Goal: Transaction & Acquisition: Purchase product/service

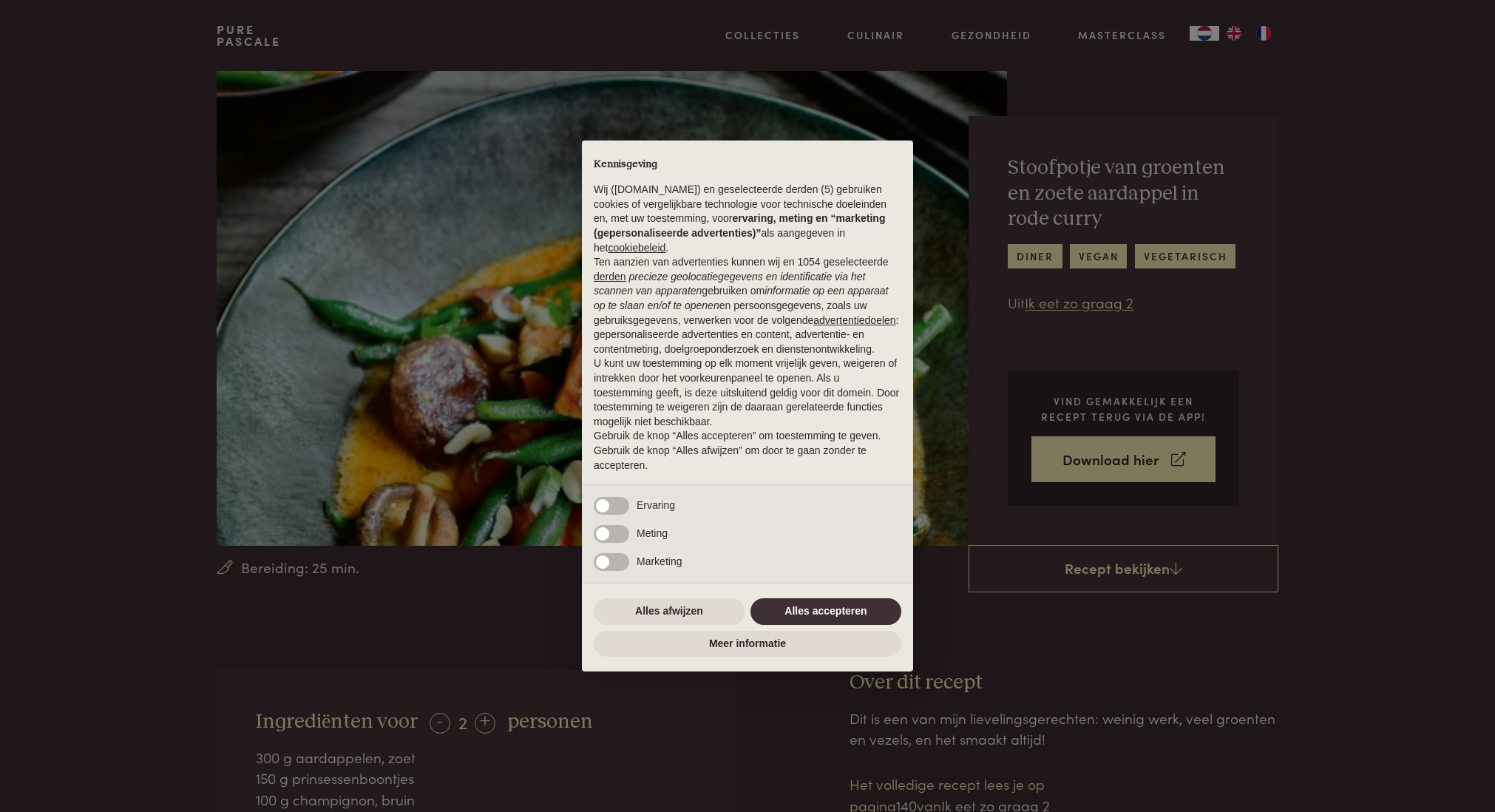
click at [847, 607] on button "Alles accepteren" at bounding box center [826, 612] width 151 height 27
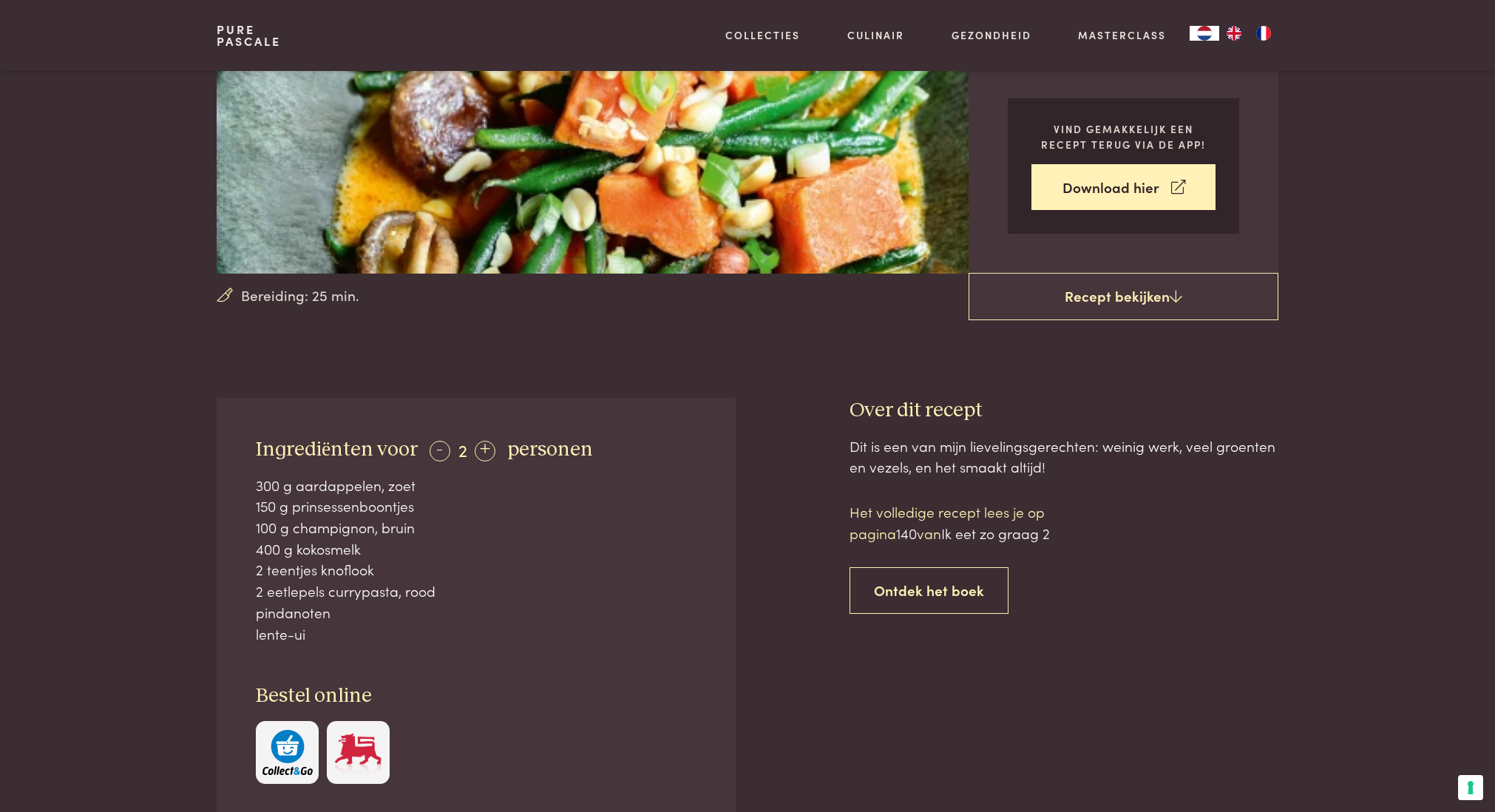
scroll to position [273, 0]
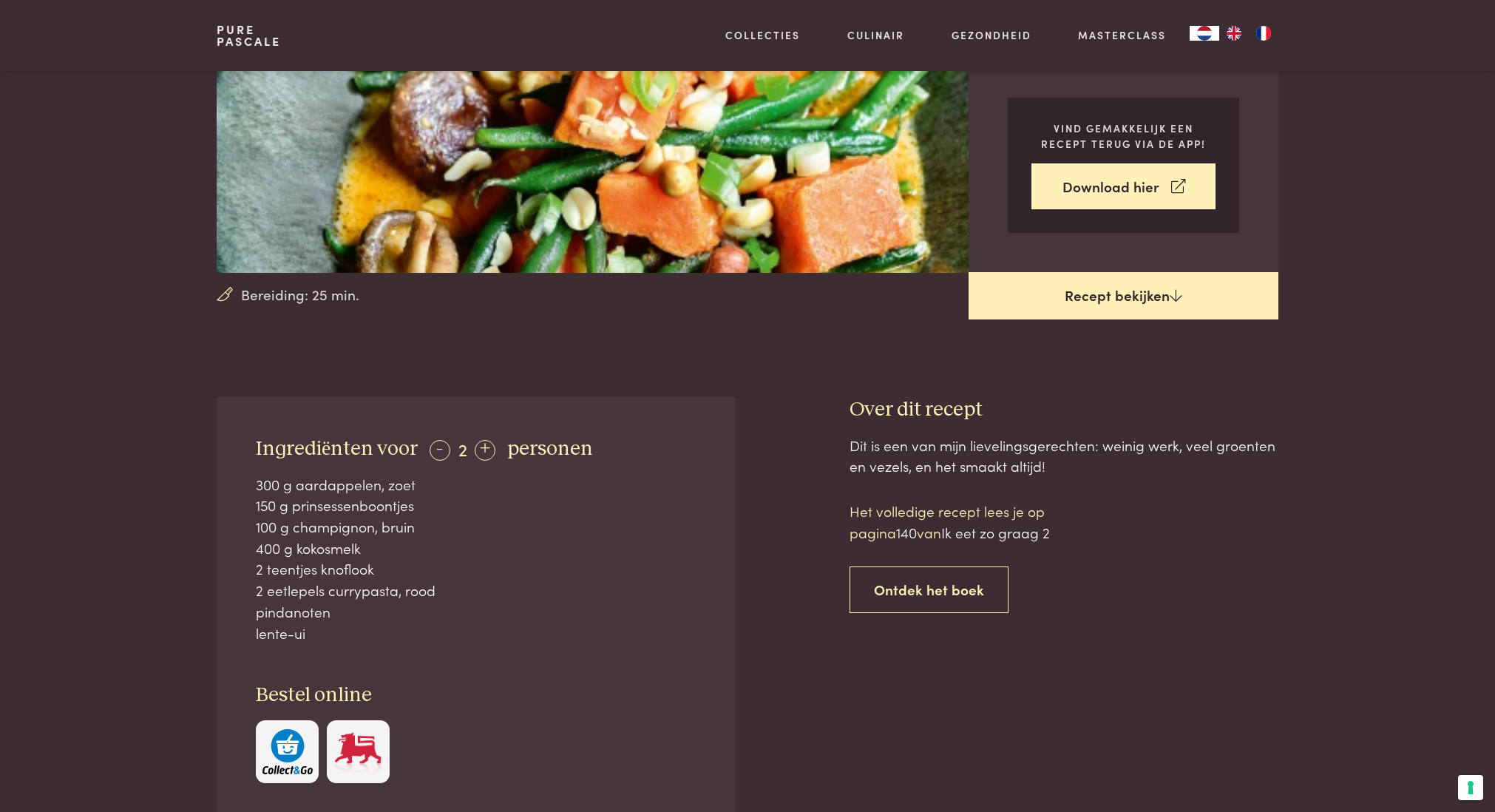
click at [1148, 290] on link "Recept bekijken" at bounding box center [1124, 295] width 310 height 47
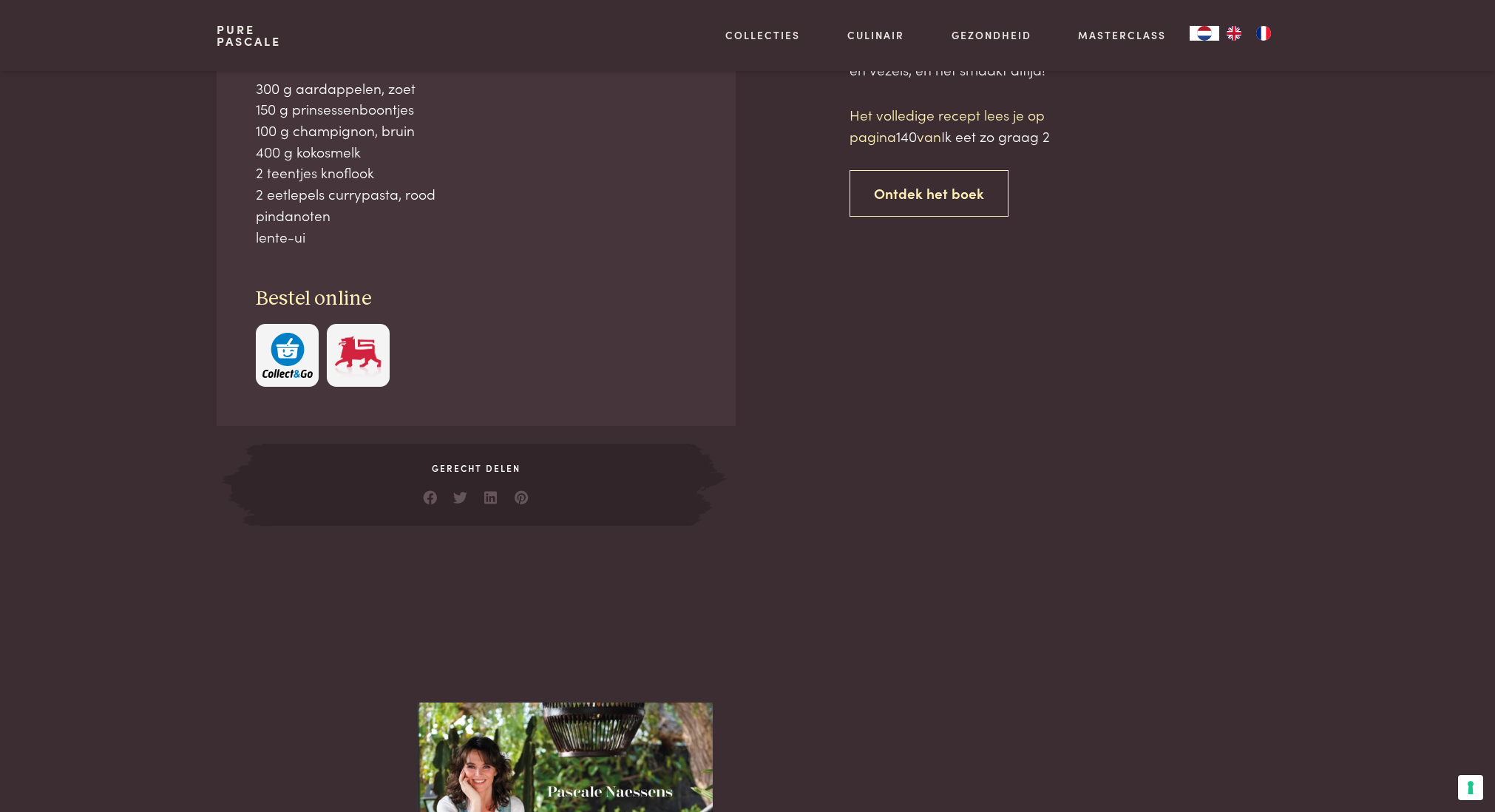
scroll to position [670, 0]
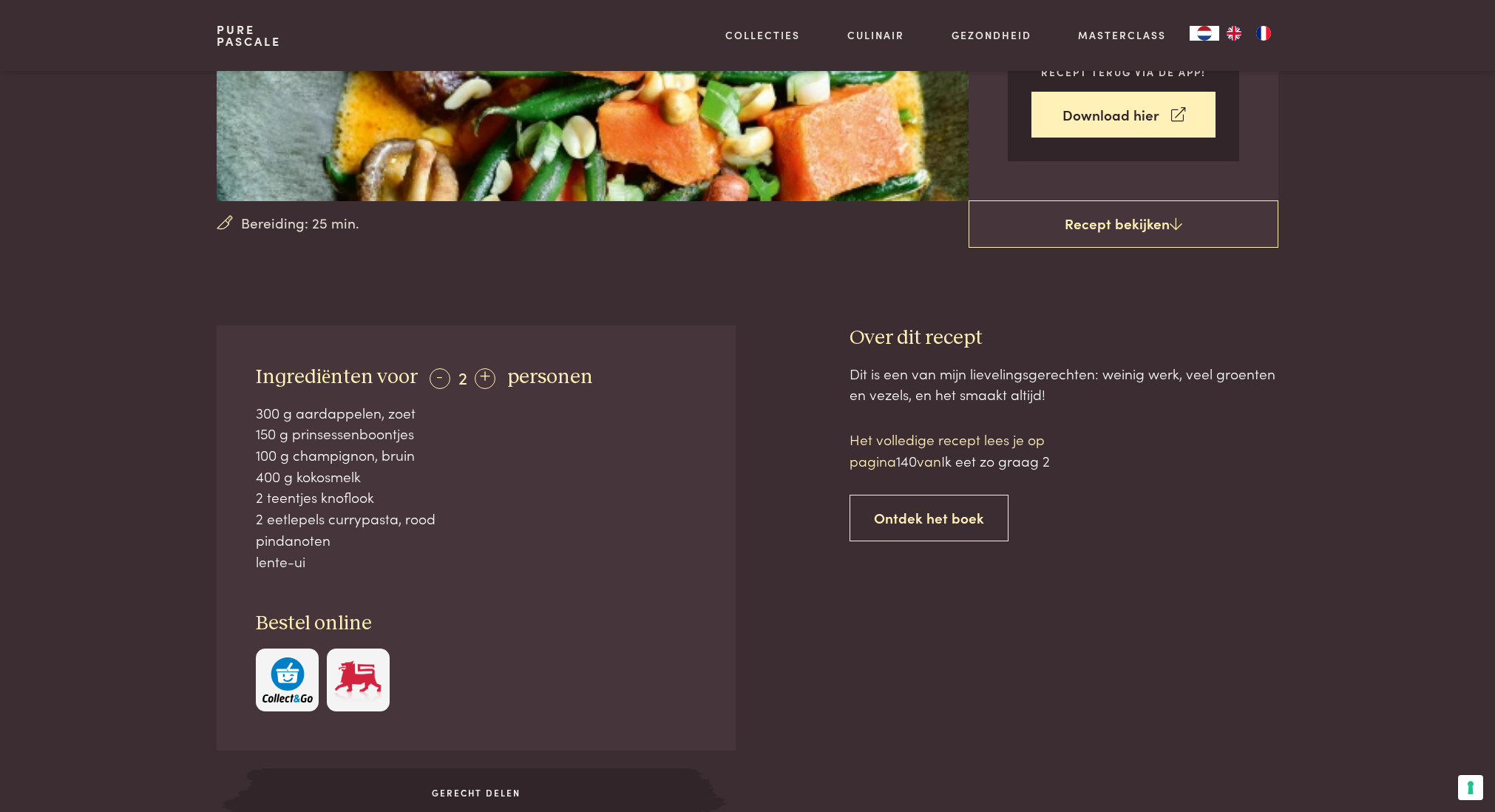
scroll to position [343, 0]
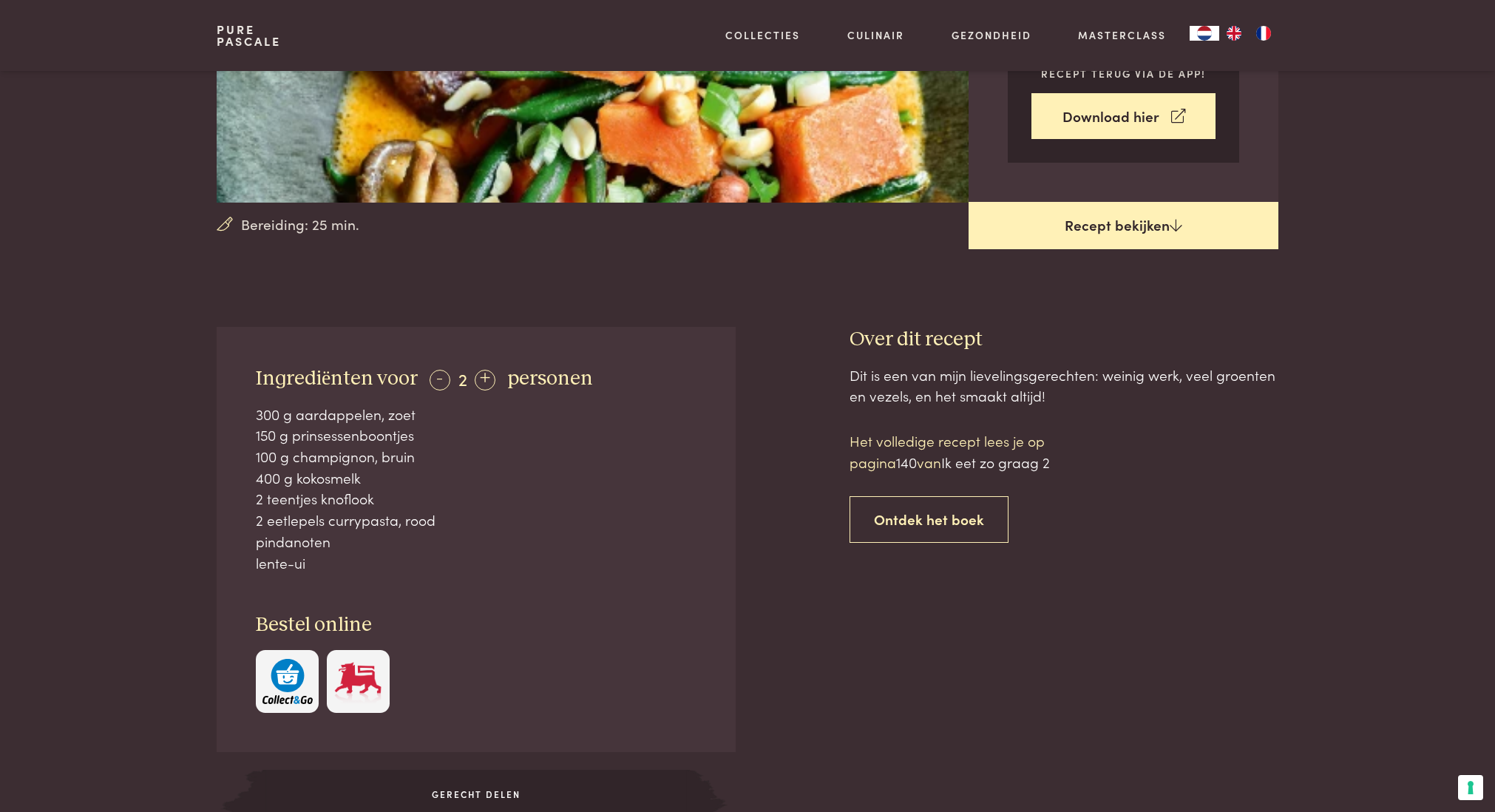
click at [1176, 219] on icon at bounding box center [1176, 225] width 12 height 14
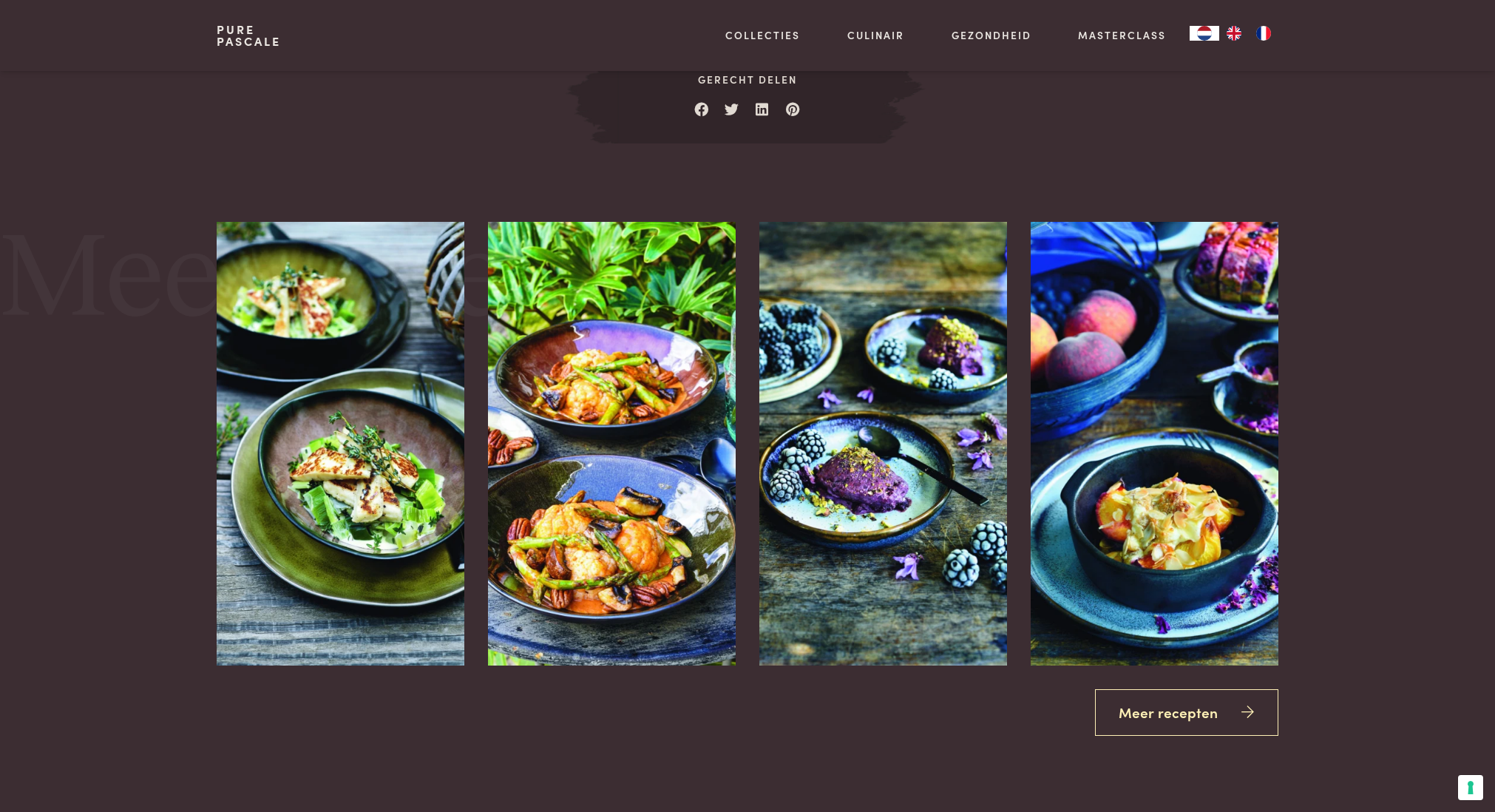
scroll to position [1814, 0]
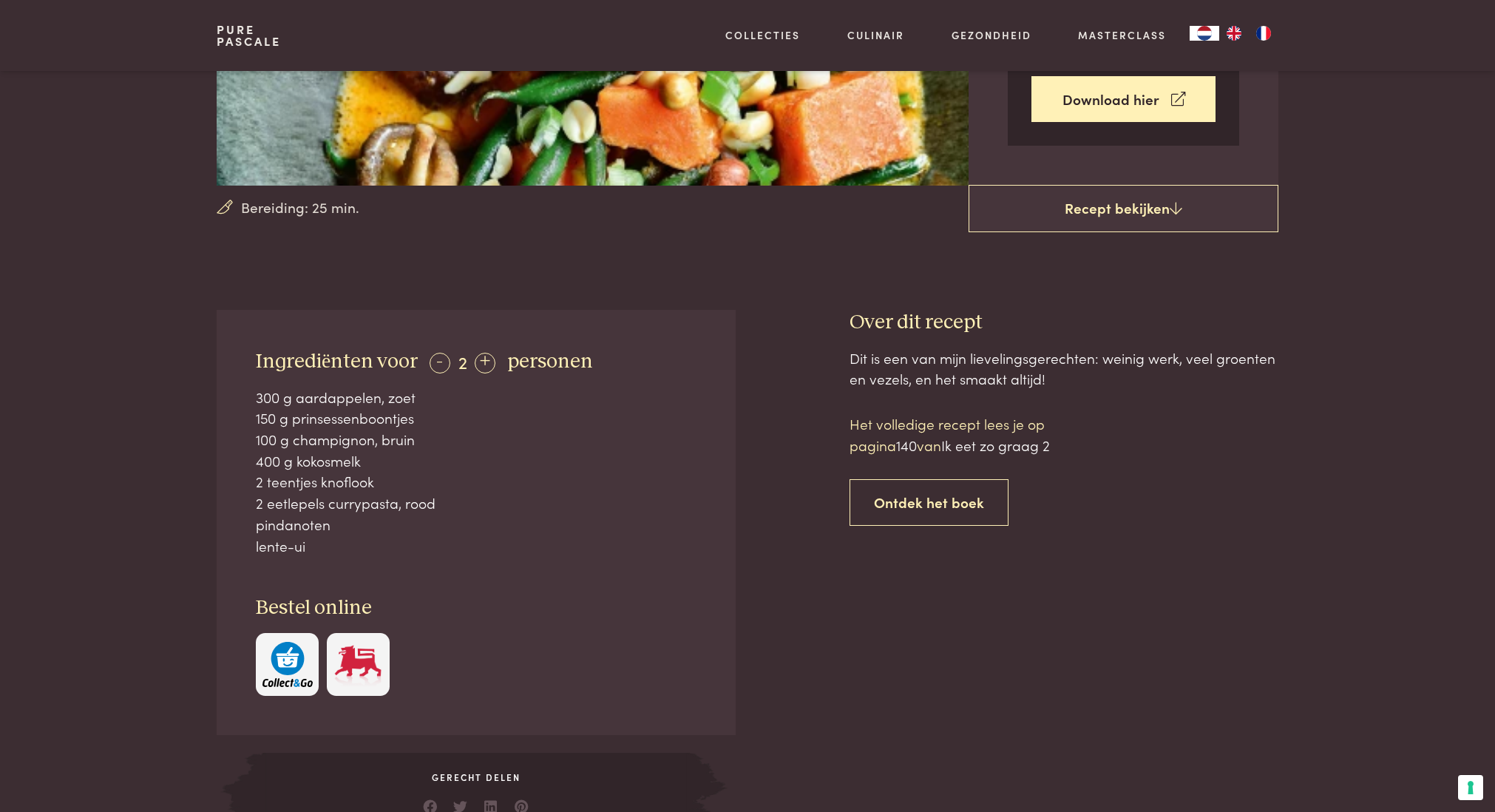
click at [581, 504] on div "2 eetlepels currypasta, rood" at bounding box center [476, 503] width 440 height 22
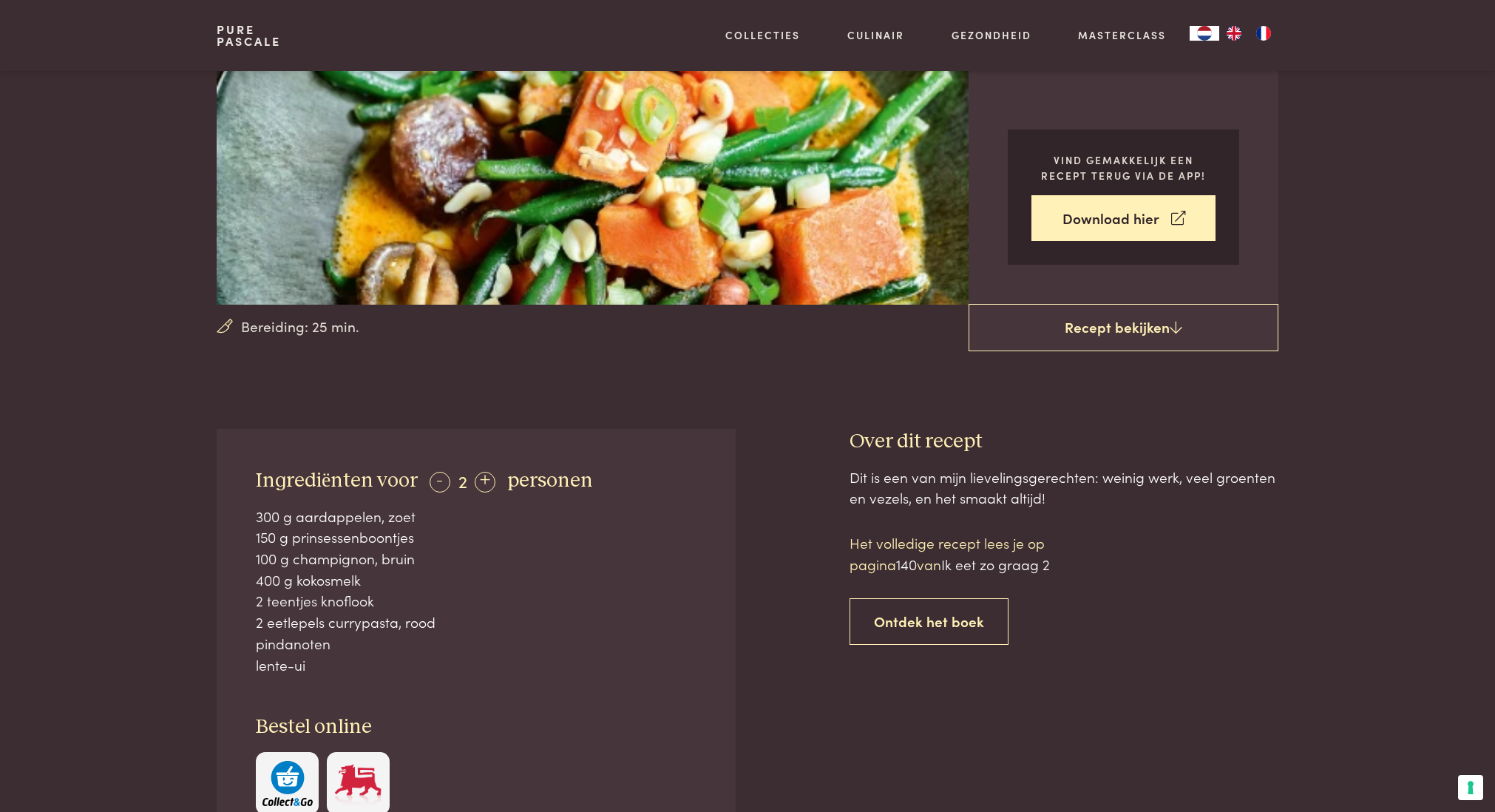
scroll to position [241, 0]
click at [914, 545] on p "Het volledige recept lees je op pagina 140 van Ik eet zo graag 2" at bounding box center [975, 552] width 251 height 42
click at [913, 614] on link "Ontdek het boek" at bounding box center [929, 621] width 159 height 46
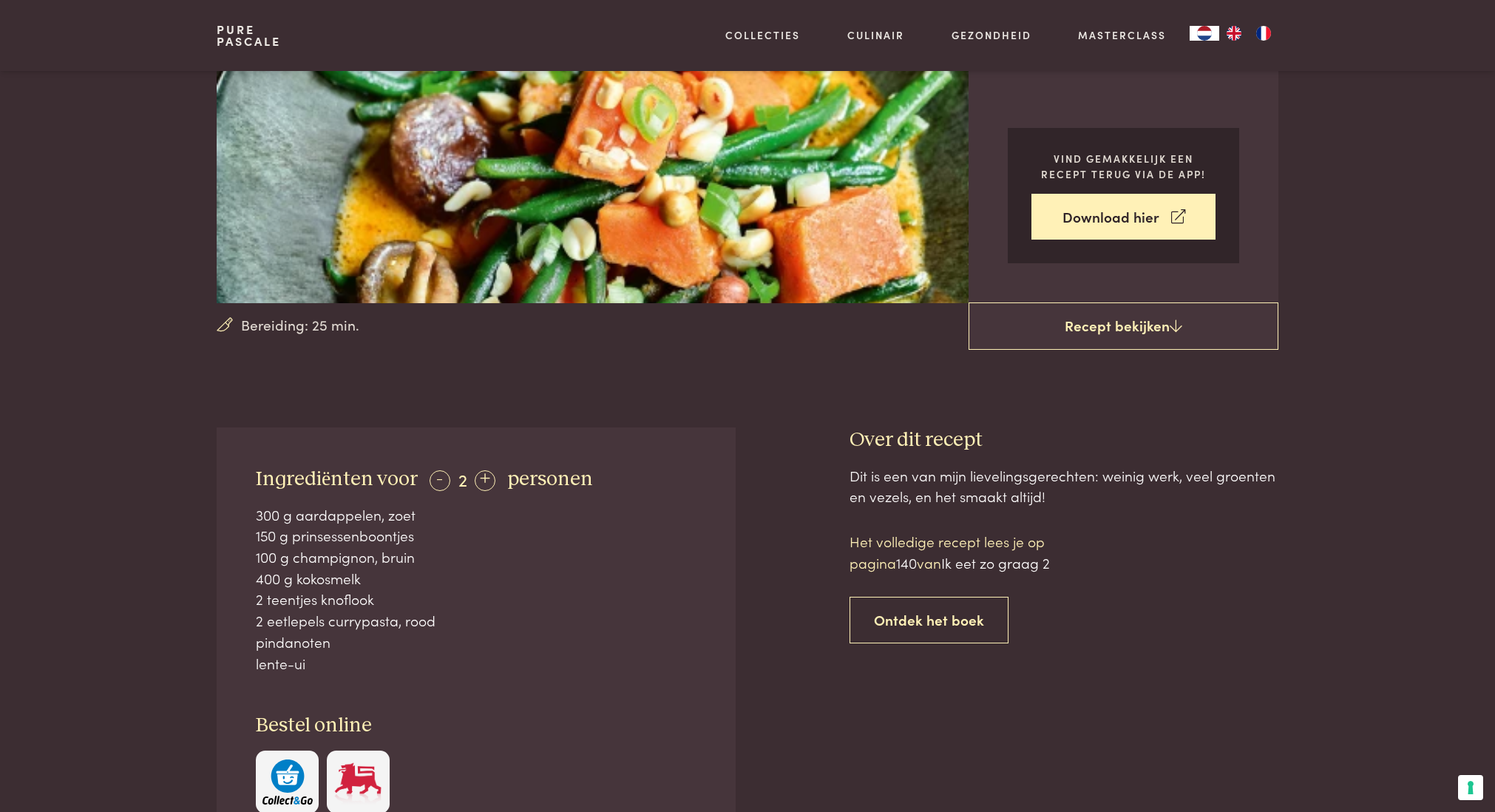
scroll to position [241, 0]
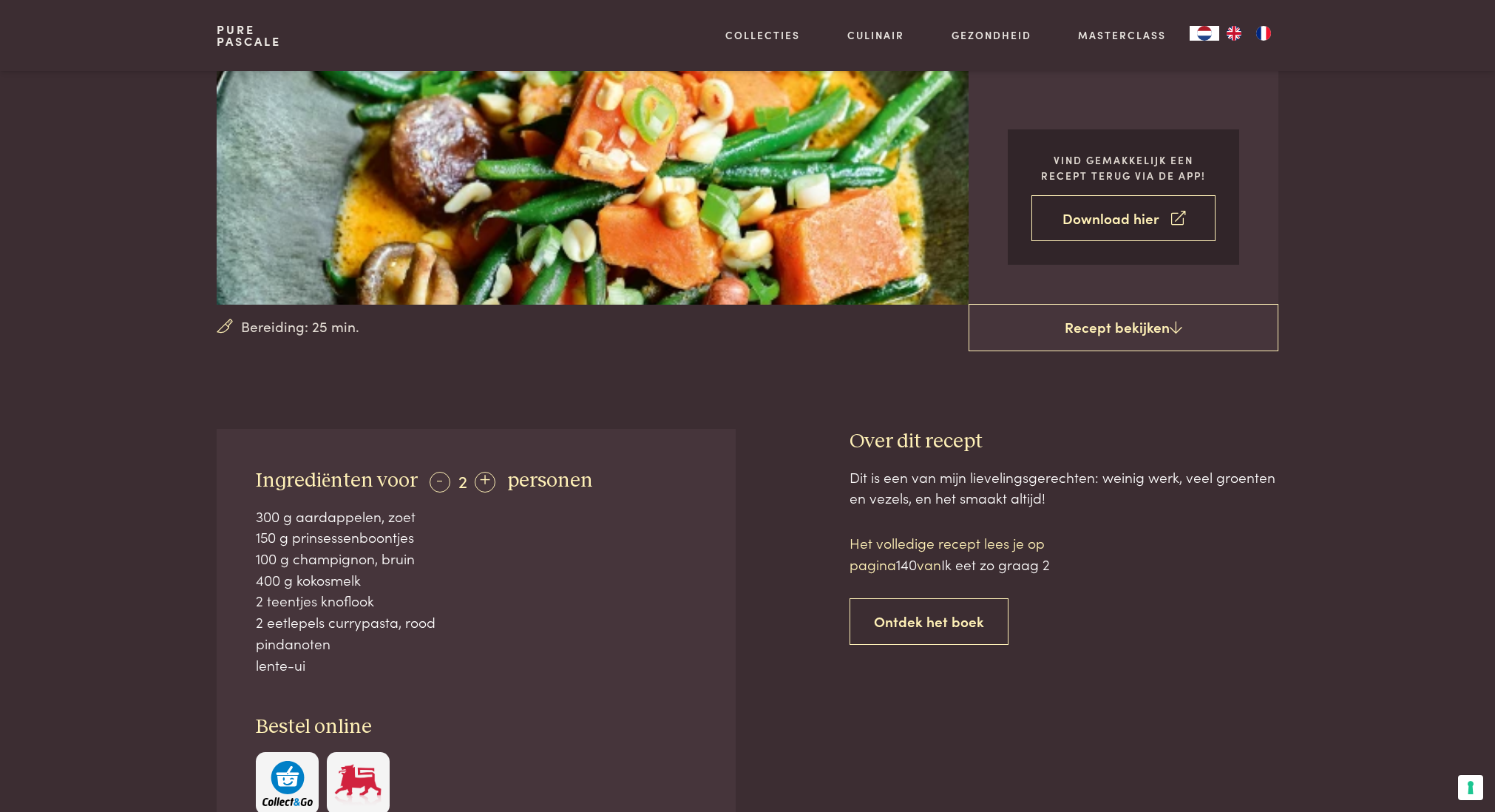
click at [1101, 211] on link "Download hier" at bounding box center [1123, 218] width 184 height 46
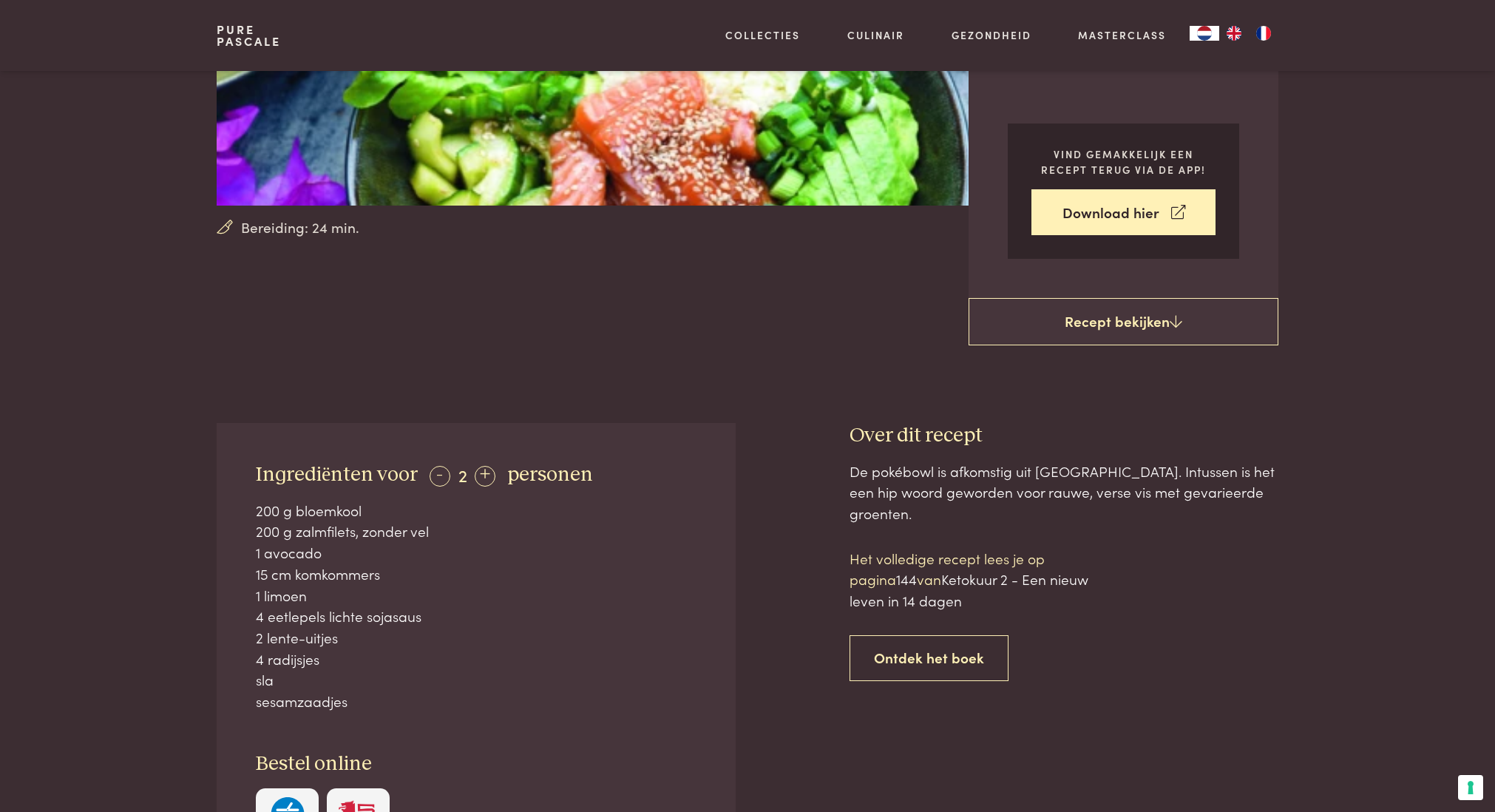
scroll to position [346, 0]
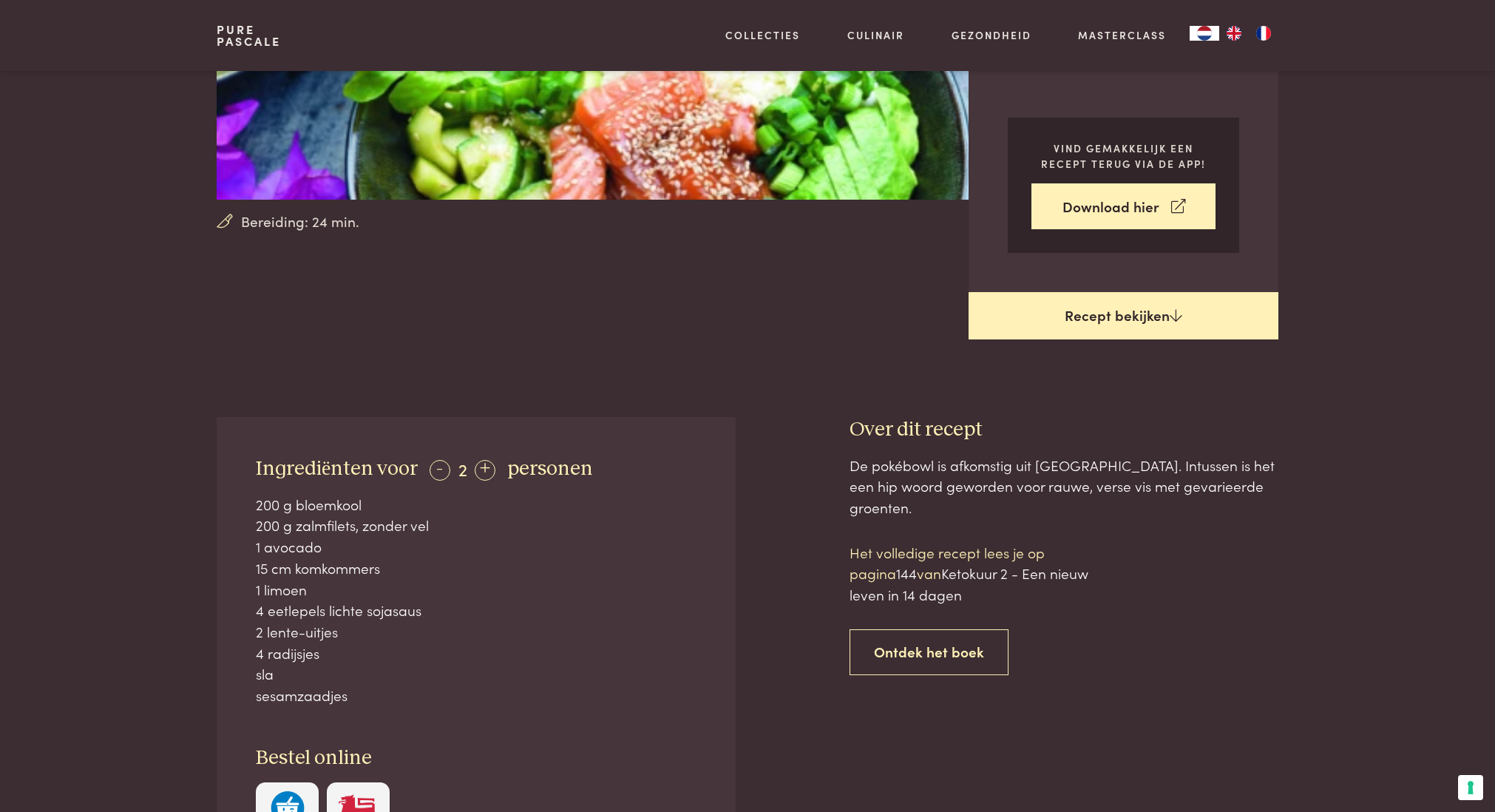
click at [1169, 306] on link "Recept bekijken" at bounding box center [1124, 315] width 310 height 47
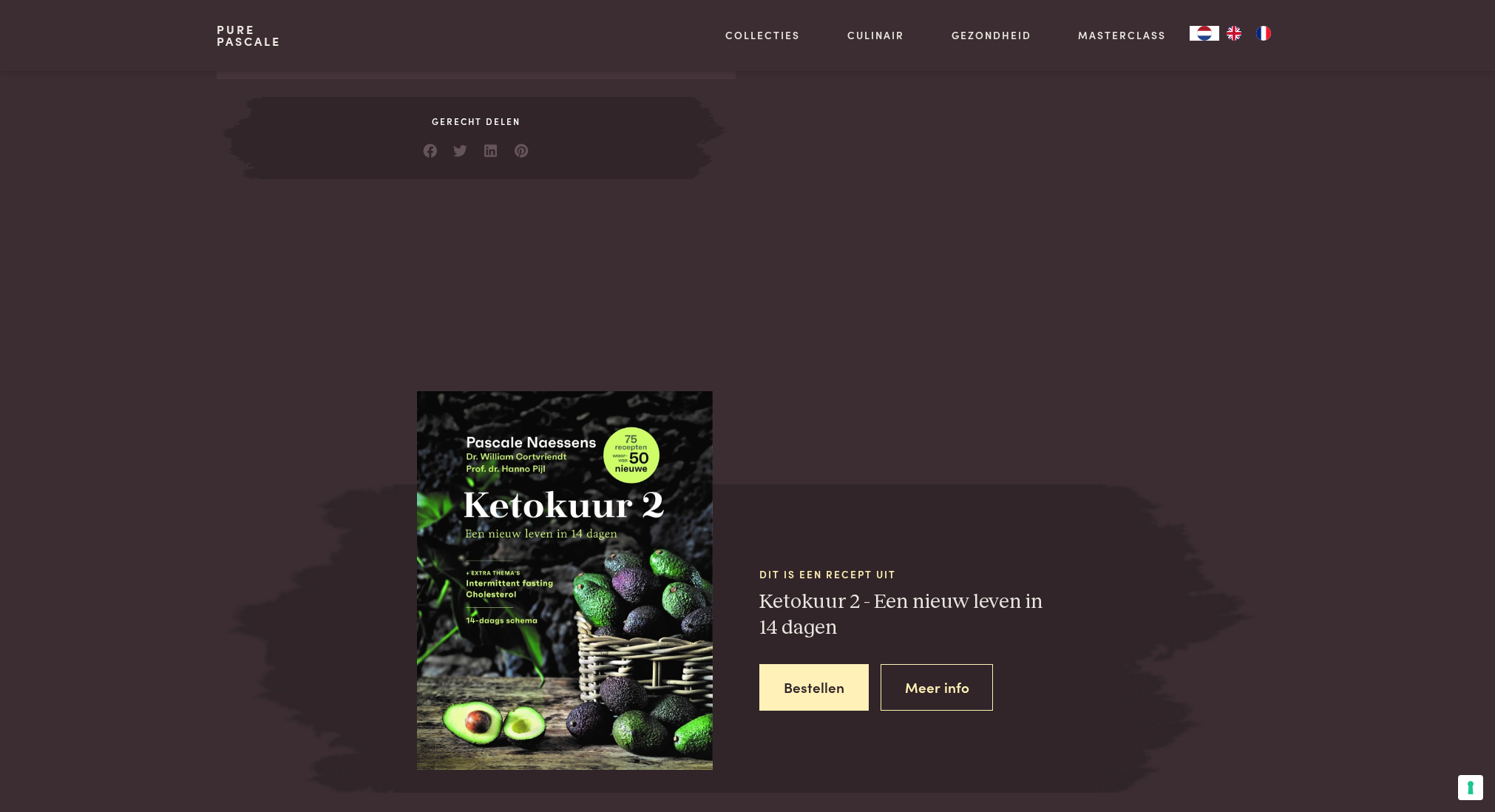
scroll to position [1152, 0]
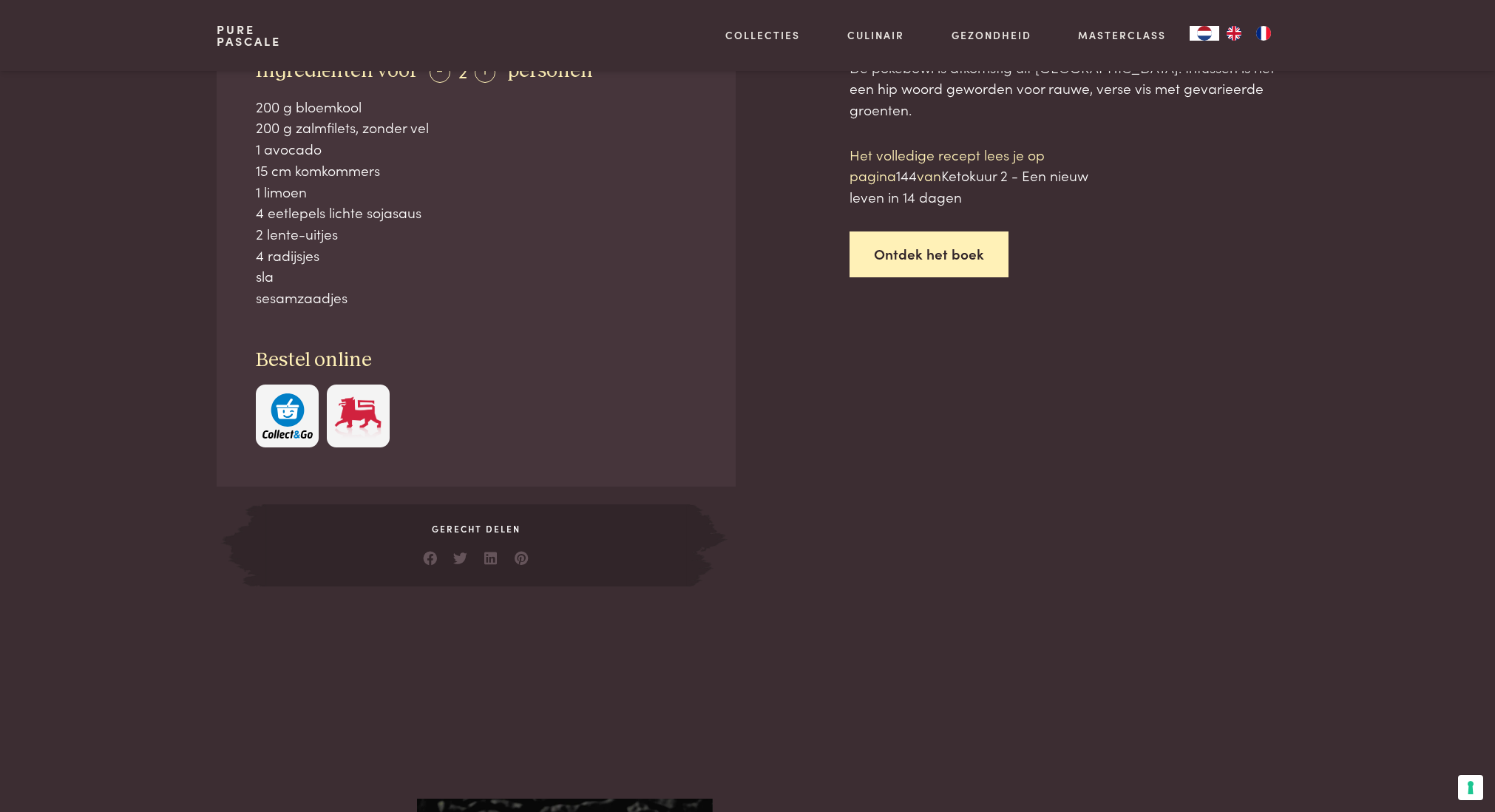
click at [936, 231] on link "Ontdek het boek" at bounding box center [929, 254] width 159 height 46
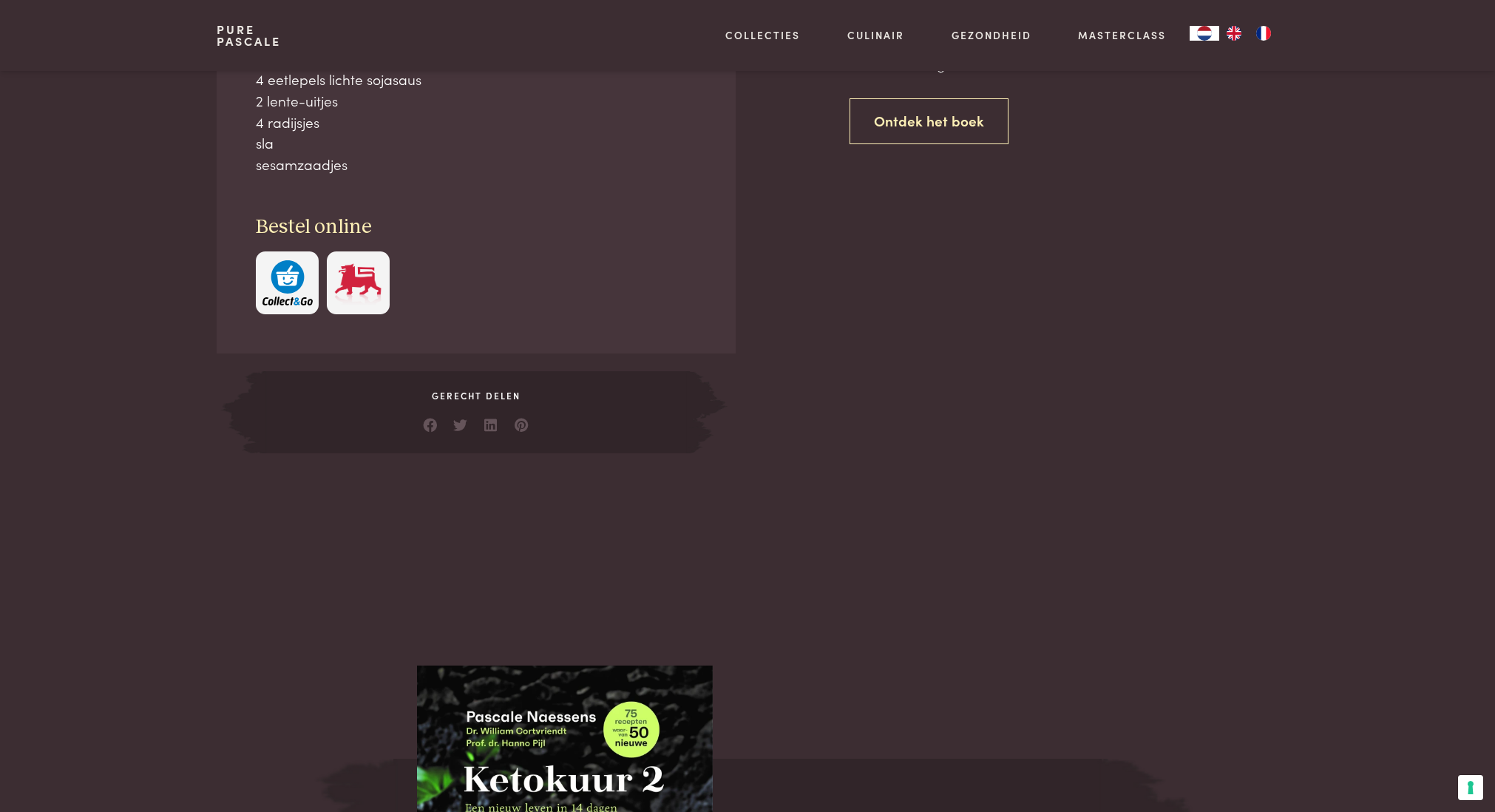
scroll to position [880, 0]
